Goal: Task Accomplishment & Management: Manage account settings

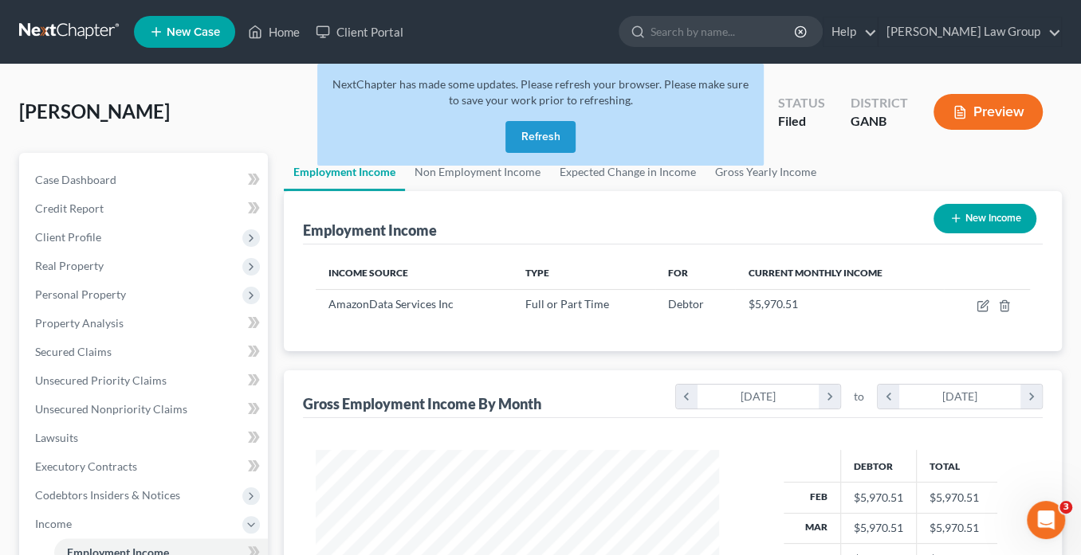
scroll to position [283, 434]
drag, startPoint x: 544, startPoint y: 138, endPoint x: 419, endPoint y: 89, distance: 134.2
click at [544, 138] on button "Refresh" at bounding box center [540, 137] width 70 height 32
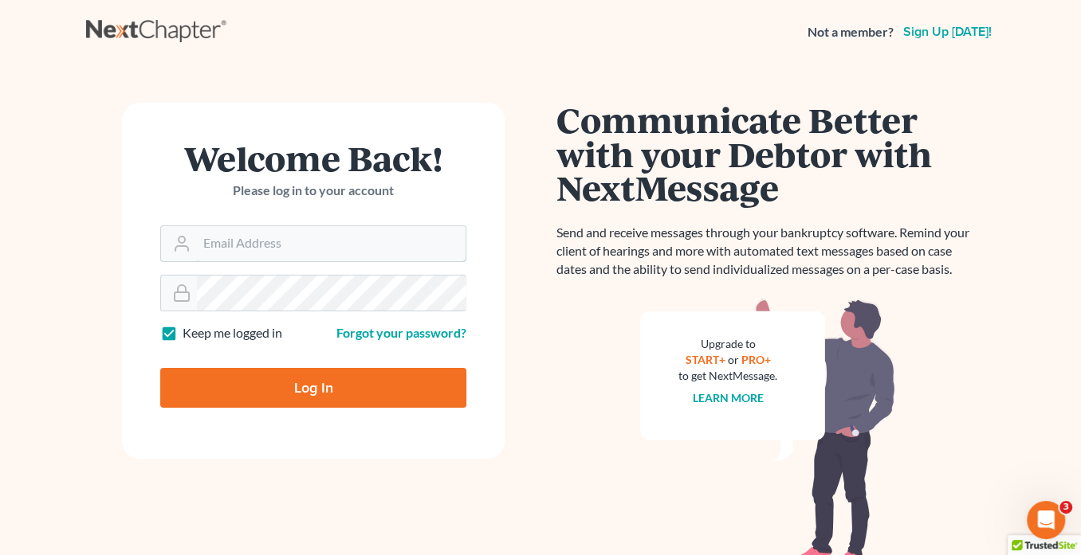
type input "[EMAIL_ADDRESS][DOMAIN_NAME]"
click at [334, 392] on input "Log In" at bounding box center [313, 388] width 306 height 40
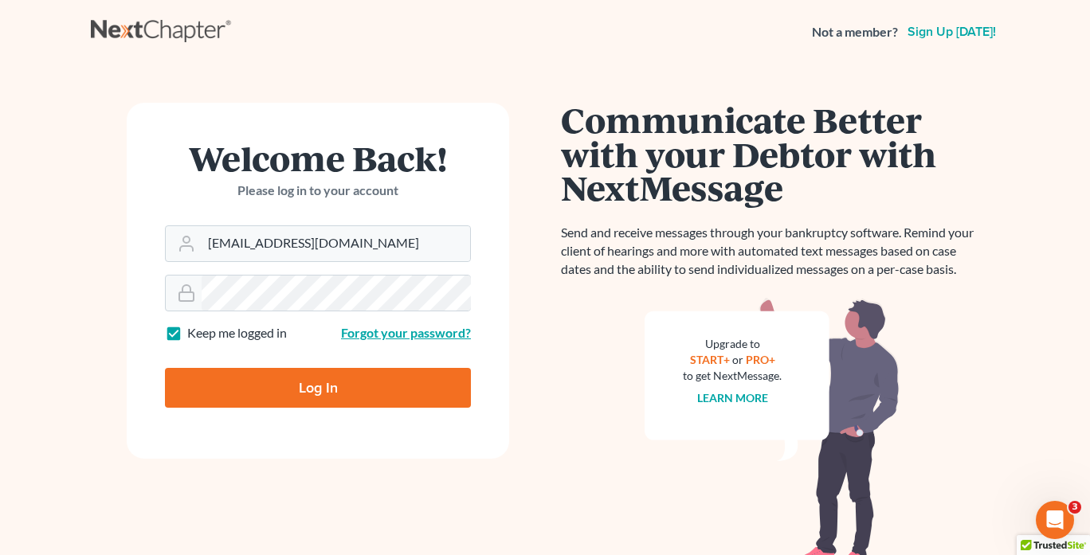
type input "Thinking..."
